Goal: Check status: Check status

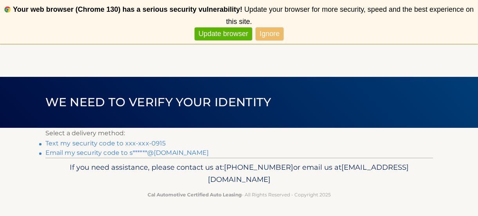
scroll to position [31, 0]
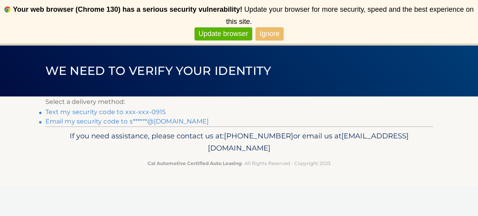
click at [107, 114] on link "Text my security code to xxx-xxx-0915" at bounding box center [105, 111] width 121 height 7
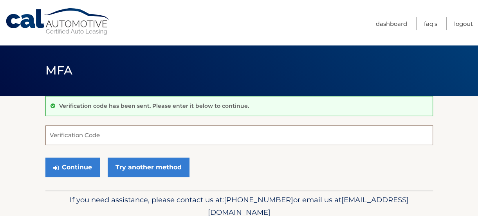
click at [114, 134] on input "Verification Code" at bounding box center [239, 135] width 388 height 20
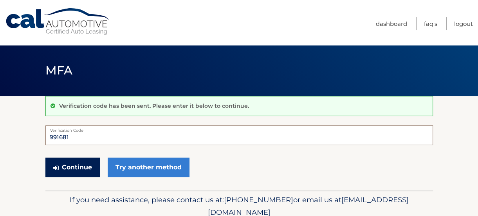
type input "991681"
click at [76, 168] on button "Continue" at bounding box center [72, 168] width 54 height 20
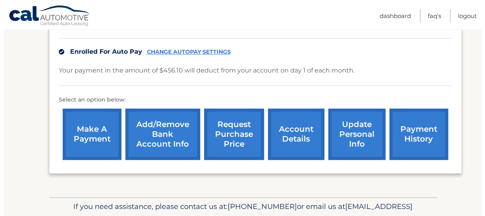
scroll to position [228, 0]
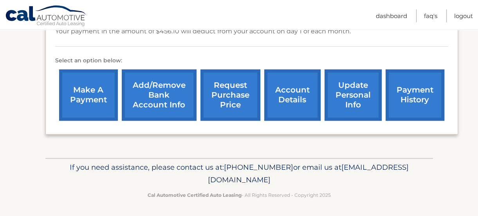
click at [414, 95] on link "payment history" at bounding box center [415, 94] width 59 height 51
click at [223, 93] on link "request purchase price" at bounding box center [231, 94] width 60 height 51
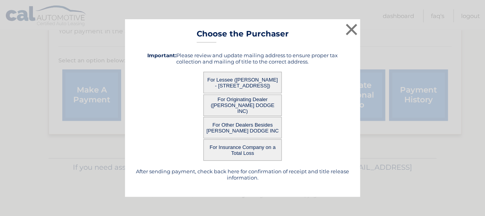
click at [240, 82] on button "For Lessee ([PERSON_NAME] - [STREET_ADDRESS])" at bounding box center [242, 83] width 78 height 22
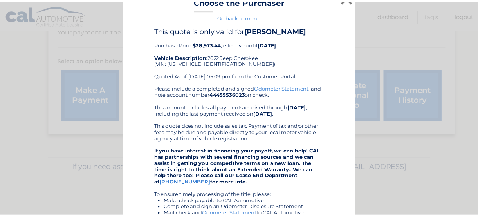
scroll to position [0, 0]
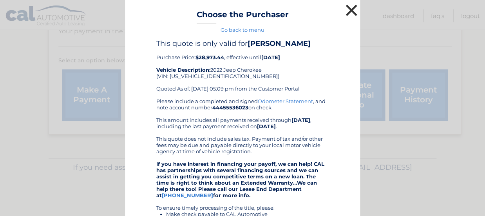
click at [347, 7] on button "×" at bounding box center [352, 10] width 16 height 16
